Goal: Find specific page/section

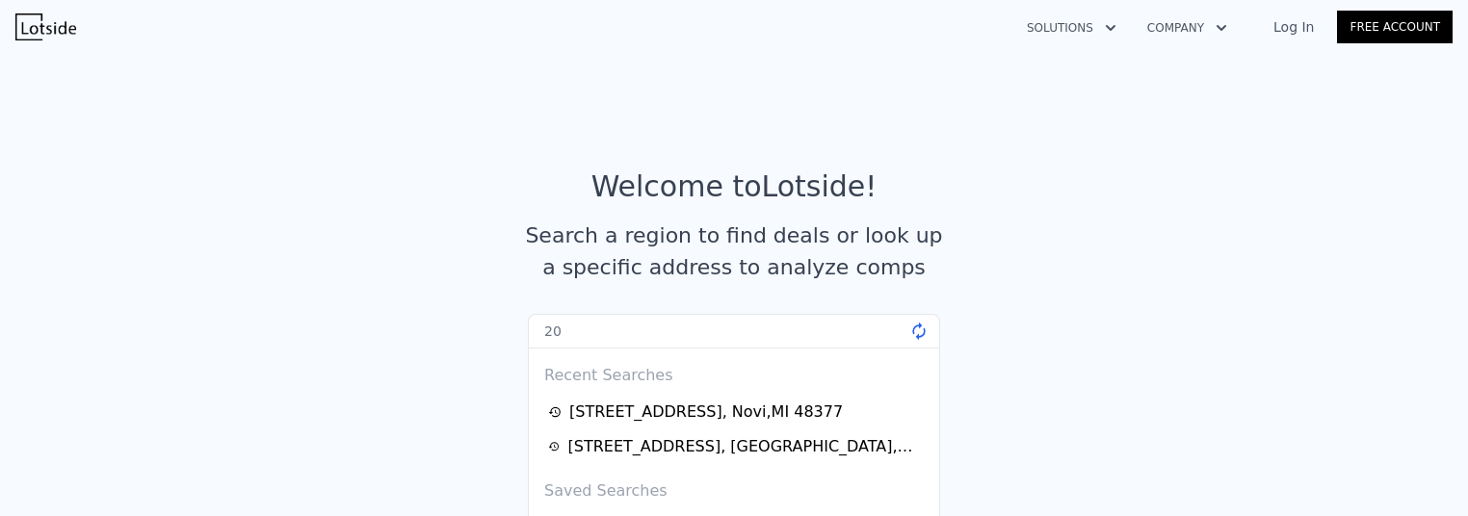
type input "2"
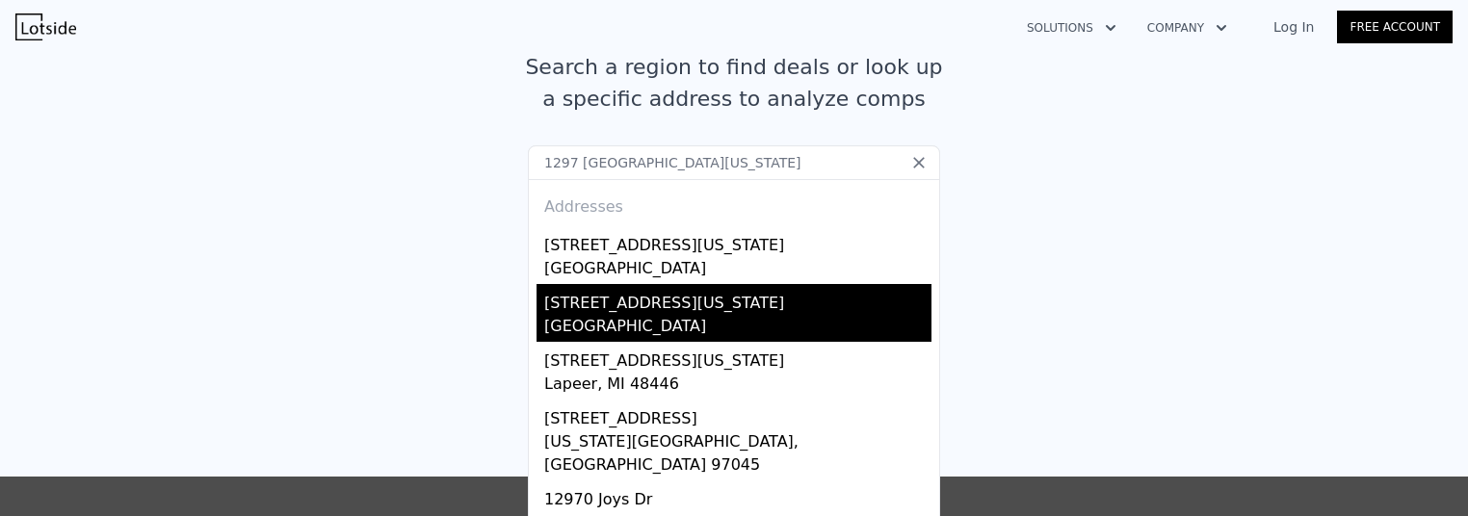
scroll to position [193, 0]
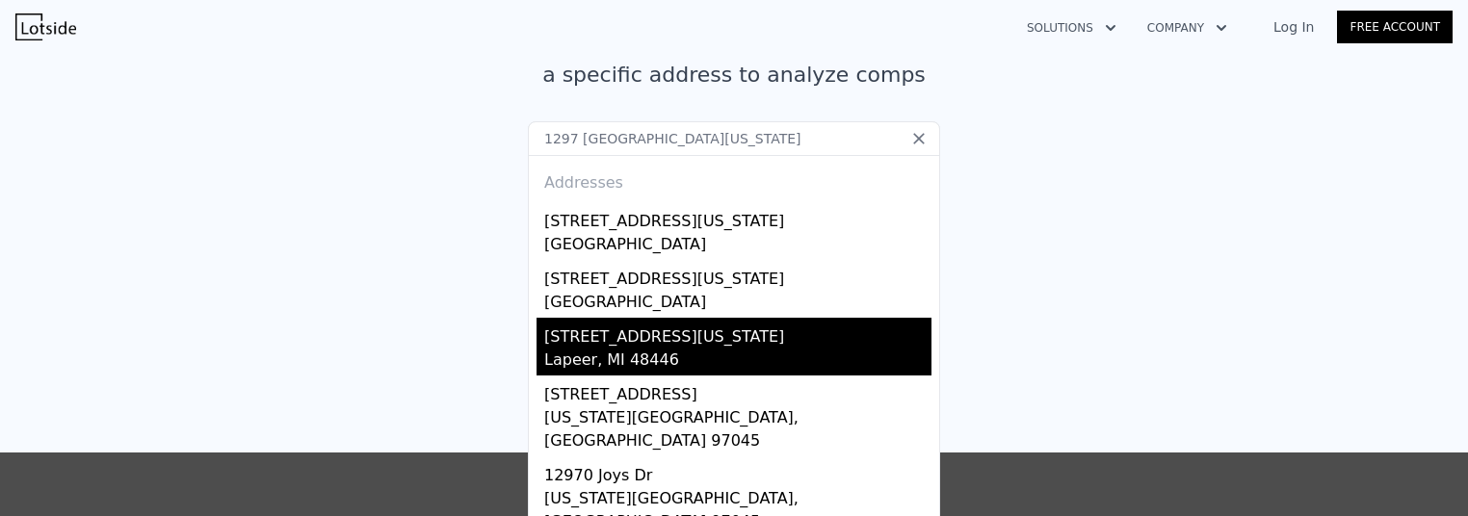
type input "1297 [GEOGRAPHIC_DATA][US_STATE]"
click at [783, 350] on div "Lapeer, MI 48446" at bounding box center [737, 362] width 387 height 27
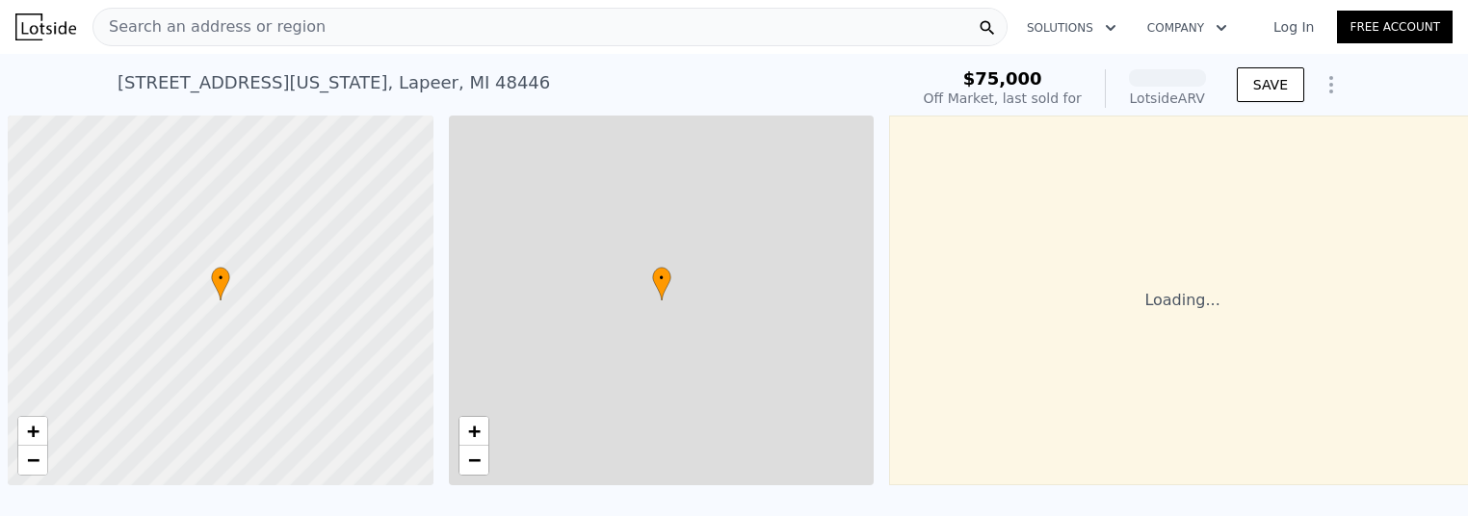
scroll to position [0, 8]
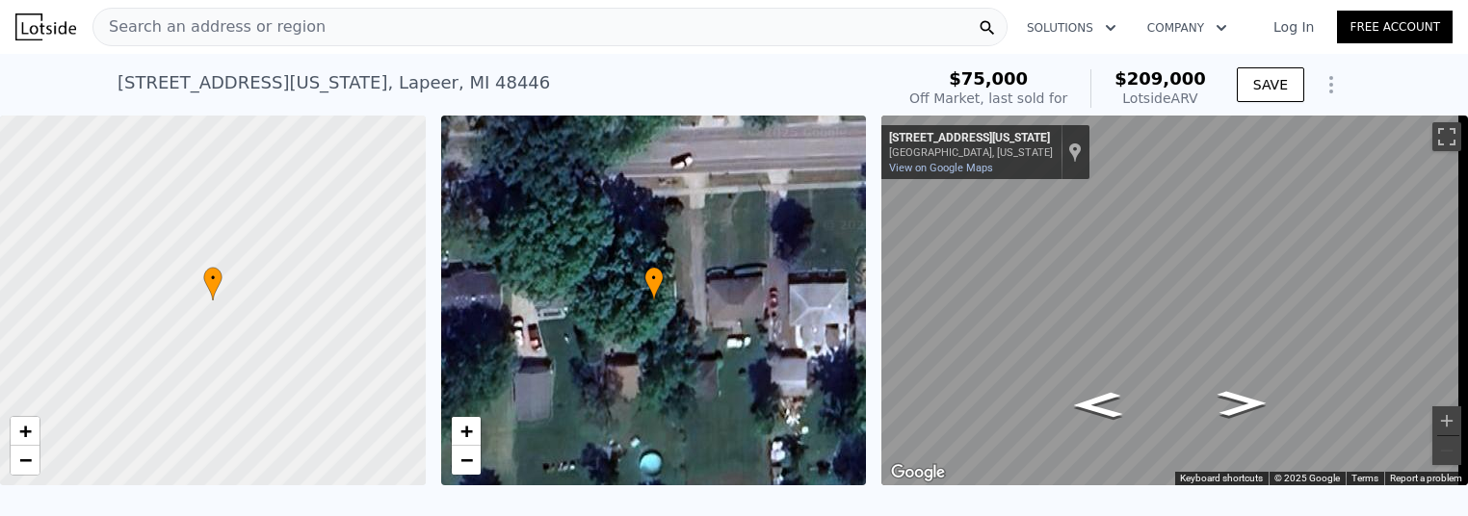
click at [401, 15] on div "Search an address or region" at bounding box center [549, 27] width 915 height 39
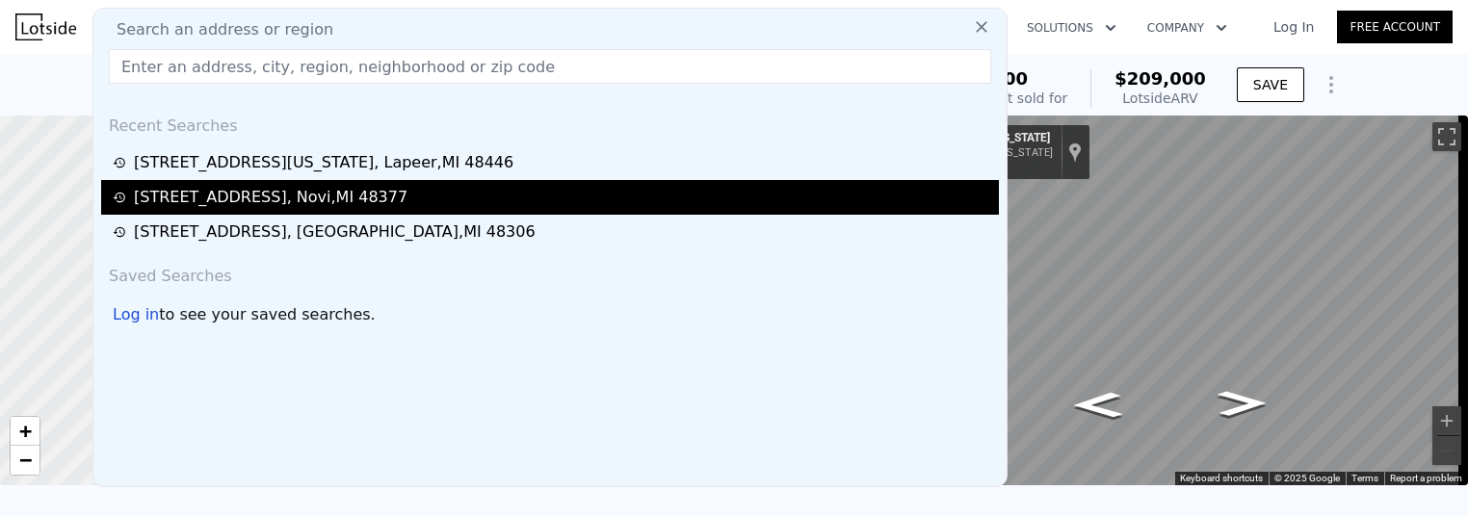
click at [349, 188] on div "31074 Seneca Ln , Novi , MI 48377" at bounding box center [271, 197] width 274 height 23
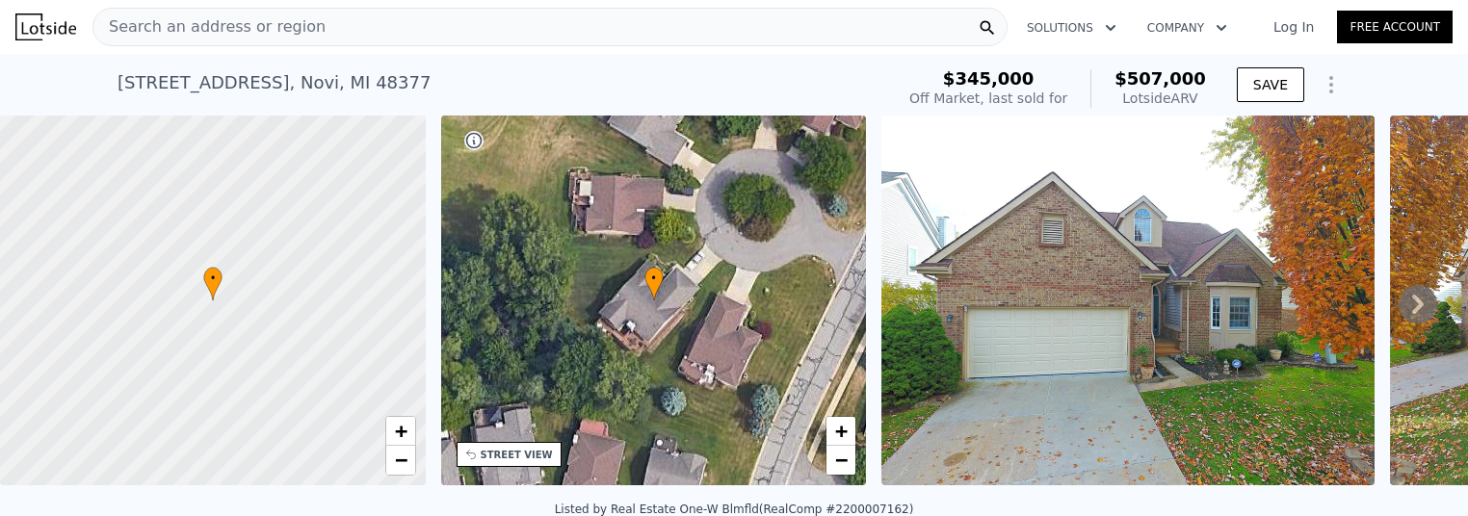
click at [1409, 312] on icon at bounding box center [1418, 304] width 39 height 39
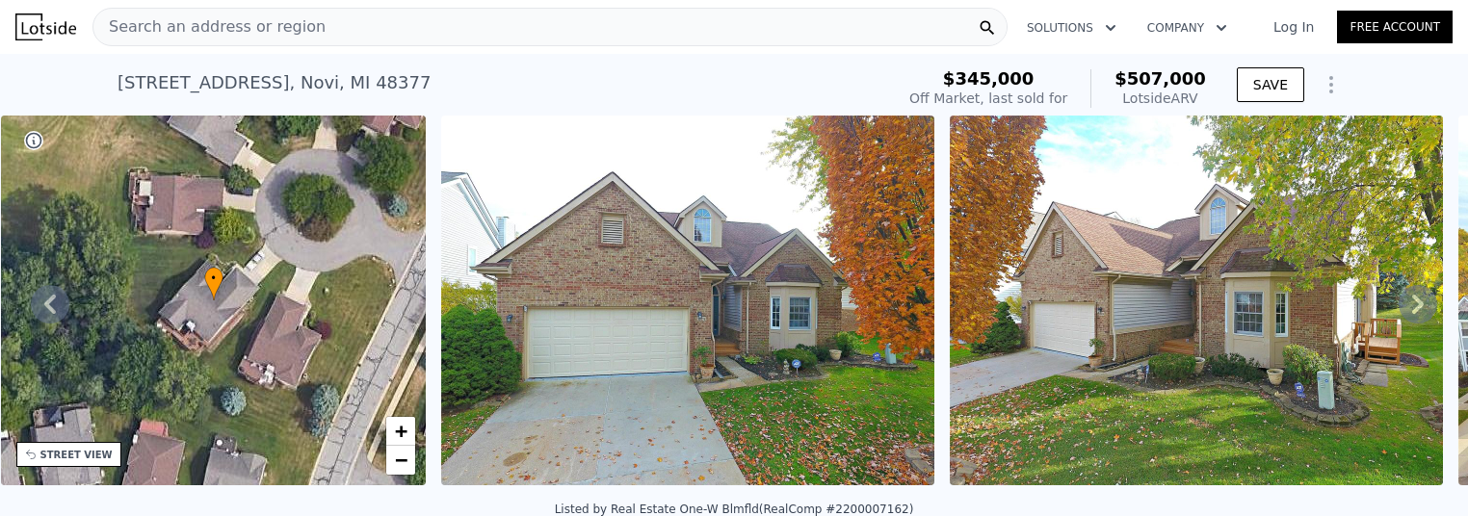
click at [1417, 312] on icon at bounding box center [1418, 304] width 39 height 39
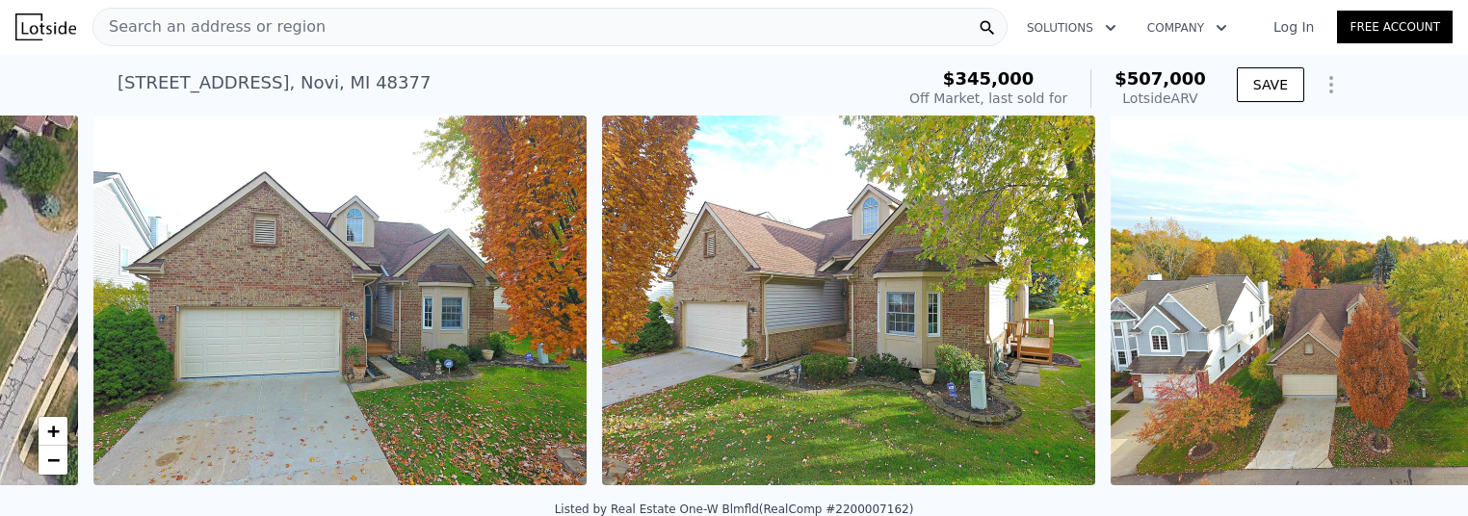
click at [1417, 312] on img at bounding box center [1357, 301] width 493 height 370
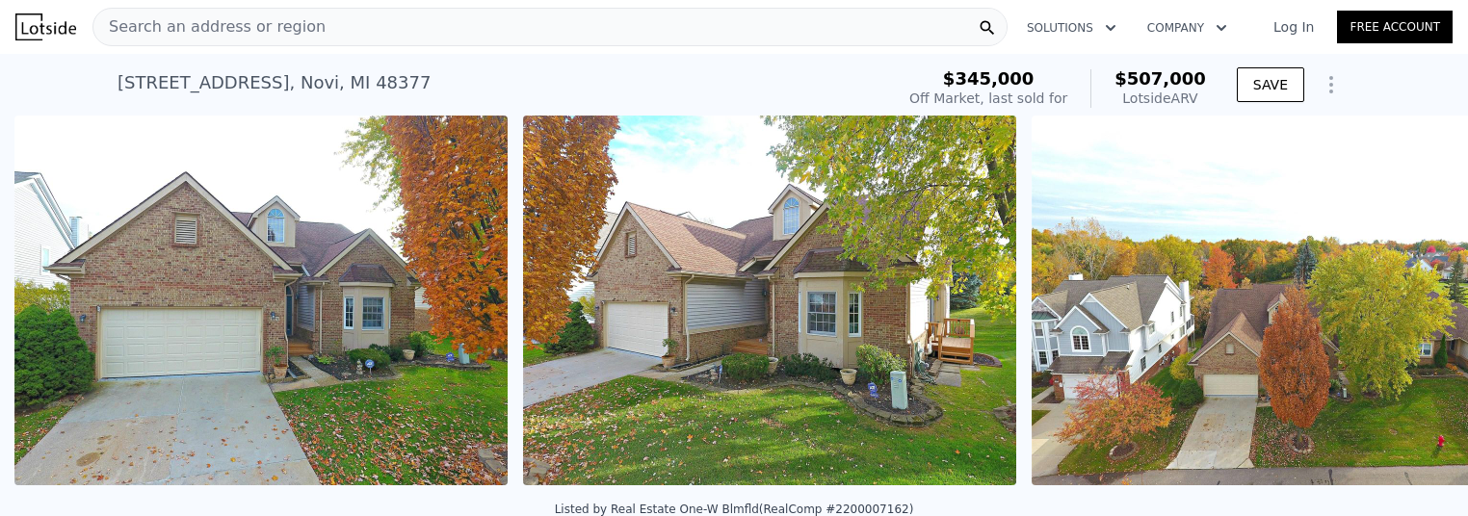
scroll to position [0, 881]
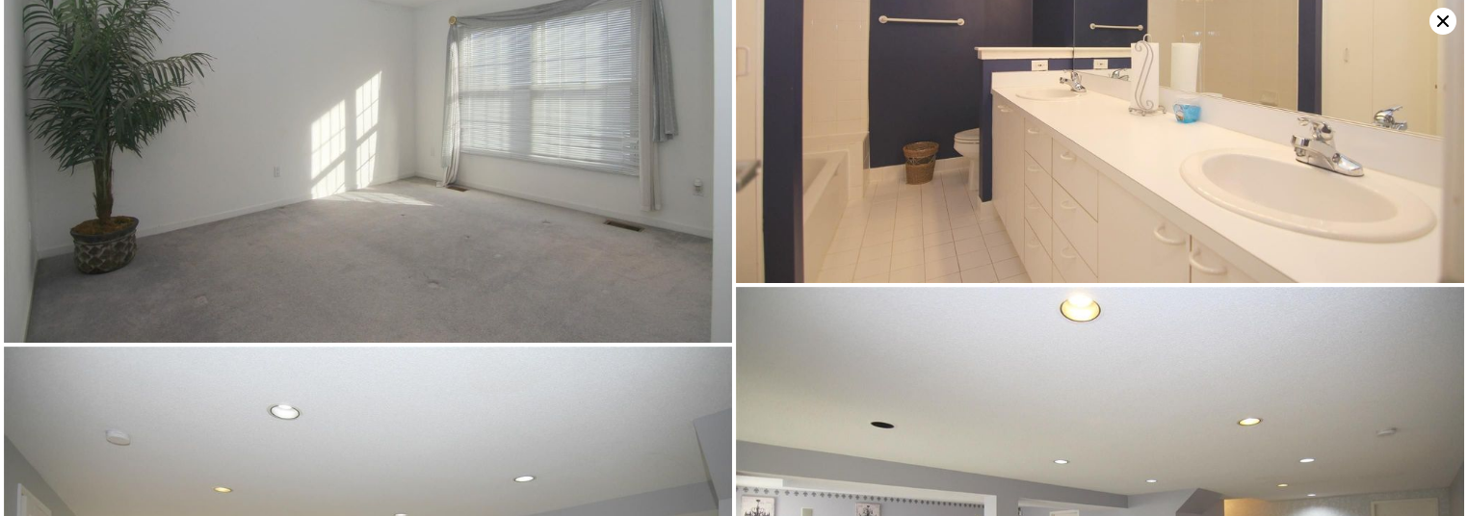
scroll to position [5648, 0]
